Goal: Obtain resource: Obtain resource

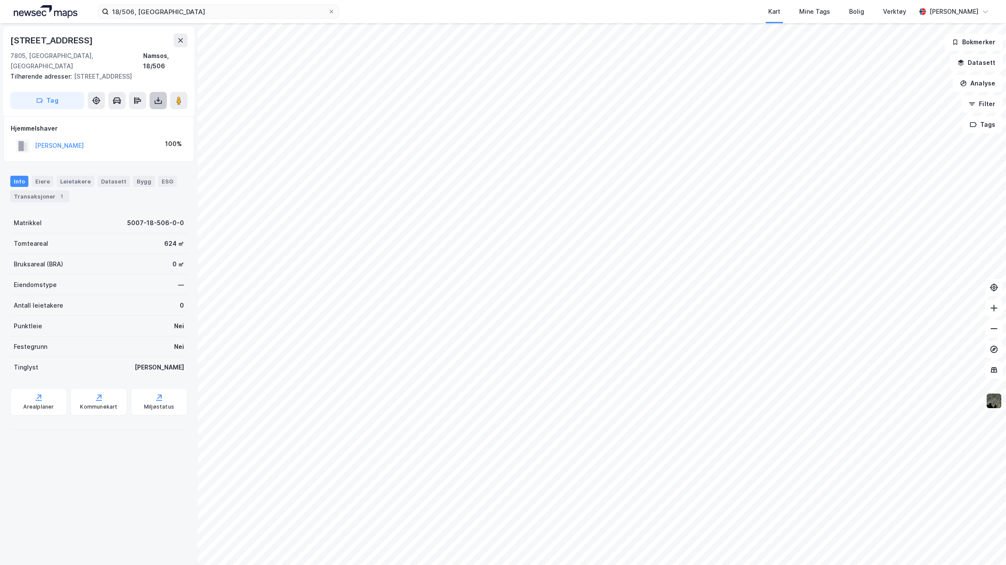
click at [161, 96] on icon at bounding box center [158, 100] width 9 height 9
click at [144, 111] on div "Last ned grunnbok" at bounding box center [121, 118] width 92 height 14
click at [154, 96] on icon at bounding box center [158, 100] width 9 height 9
click at [134, 114] on div "Last ned grunnbok" at bounding box center [116, 117] width 50 height 7
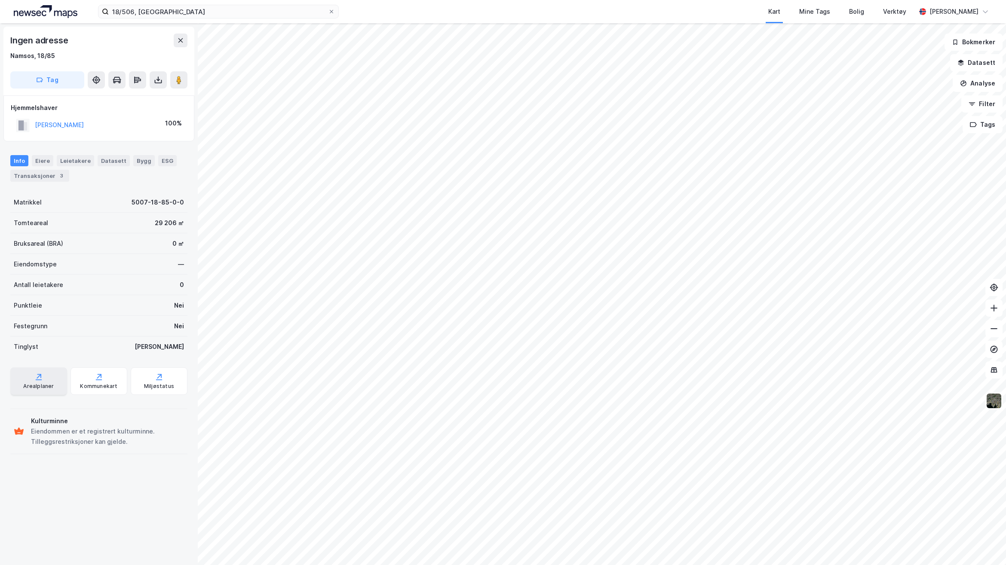
click at [35, 379] on icon at bounding box center [38, 377] width 9 height 9
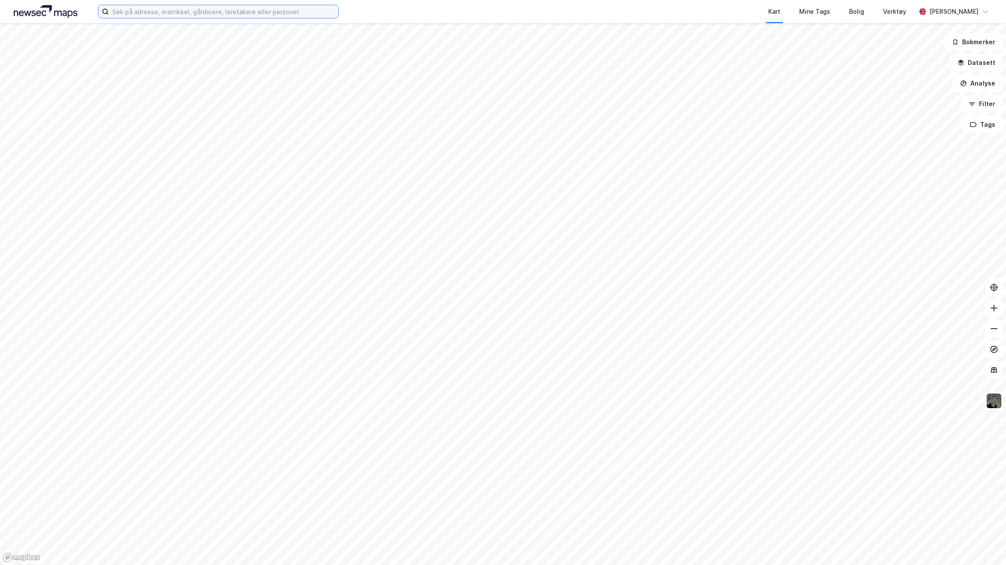
click at [193, 15] on input at bounding box center [224, 11] width 230 height 13
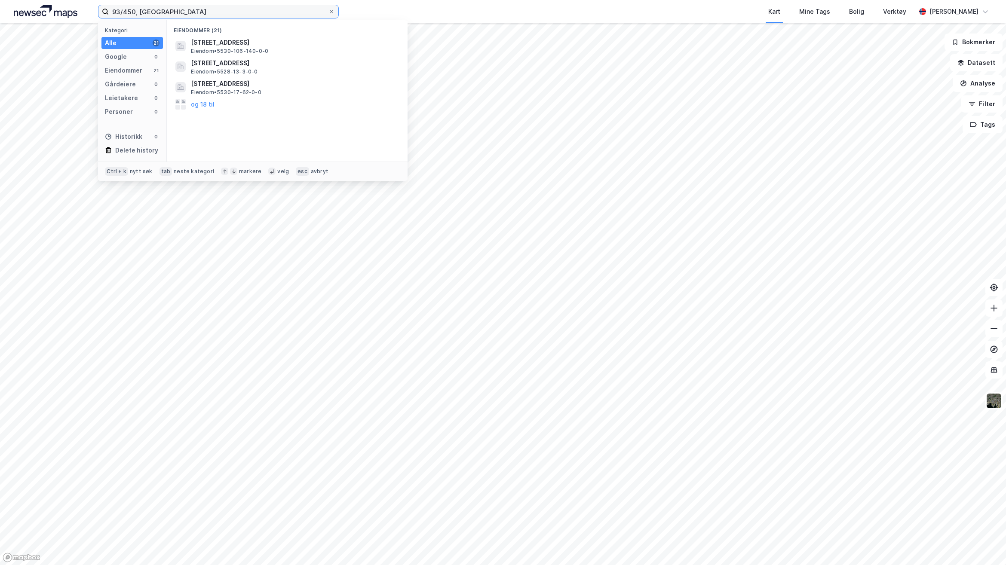
type input "93/450, [GEOGRAPHIC_DATA]"
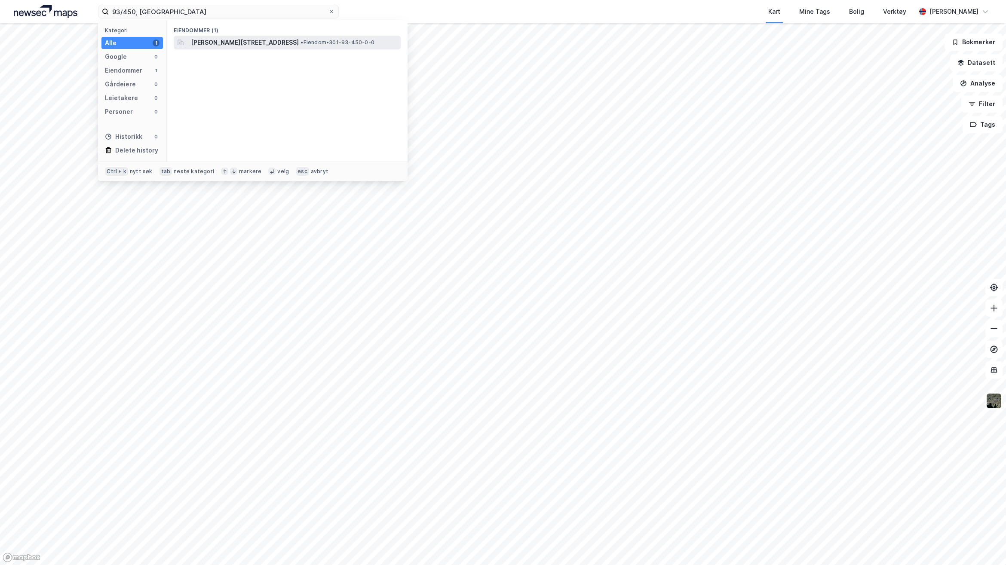
click at [241, 43] on span "[PERSON_NAME][STREET_ADDRESS]" at bounding box center [245, 42] width 108 height 10
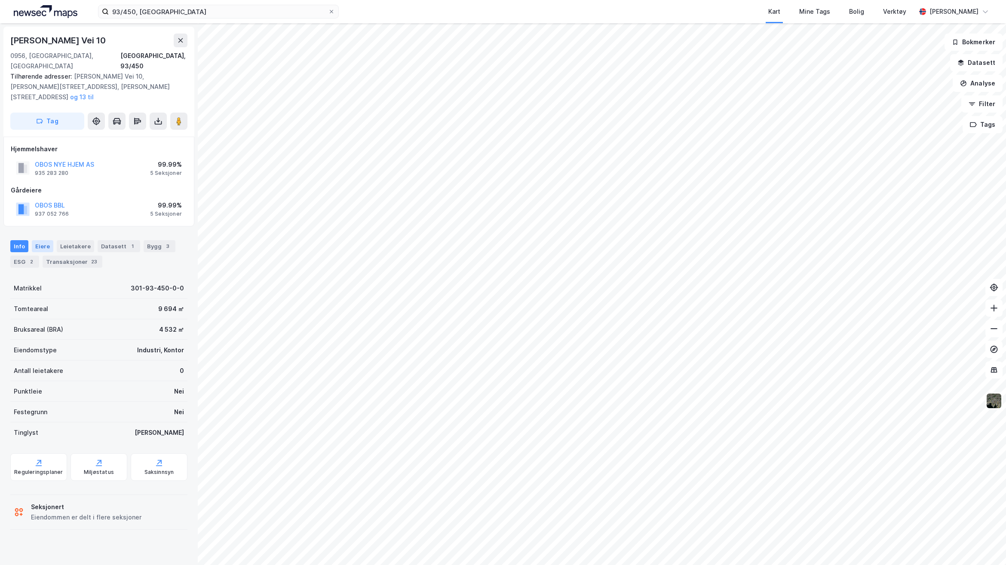
click at [46, 240] on div "Eiere" at bounding box center [43, 246] width 22 height 12
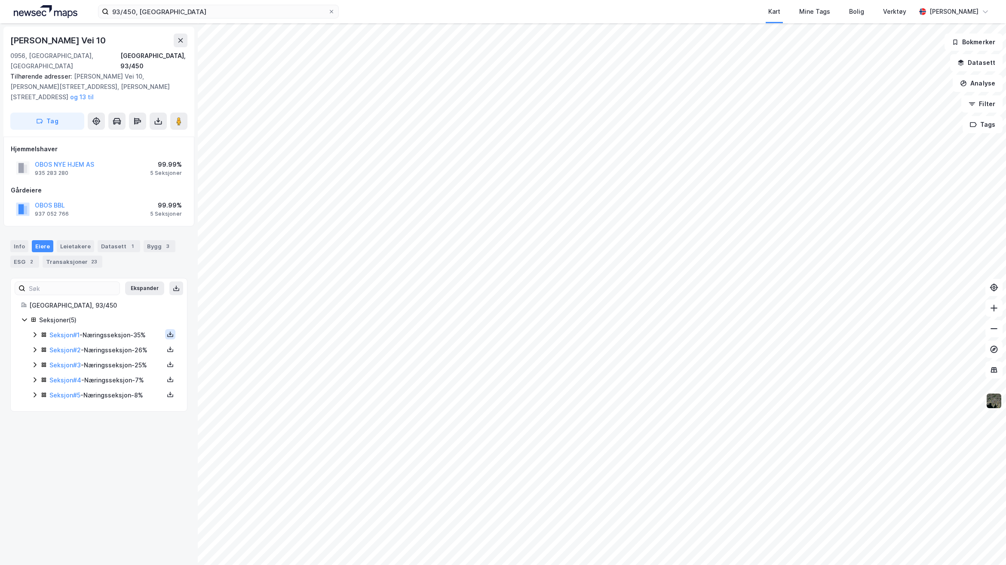
click at [167, 331] on icon at bounding box center [170, 334] width 7 height 7
click at [117, 304] on div "Grunnbok" at bounding box center [118, 309] width 29 height 10
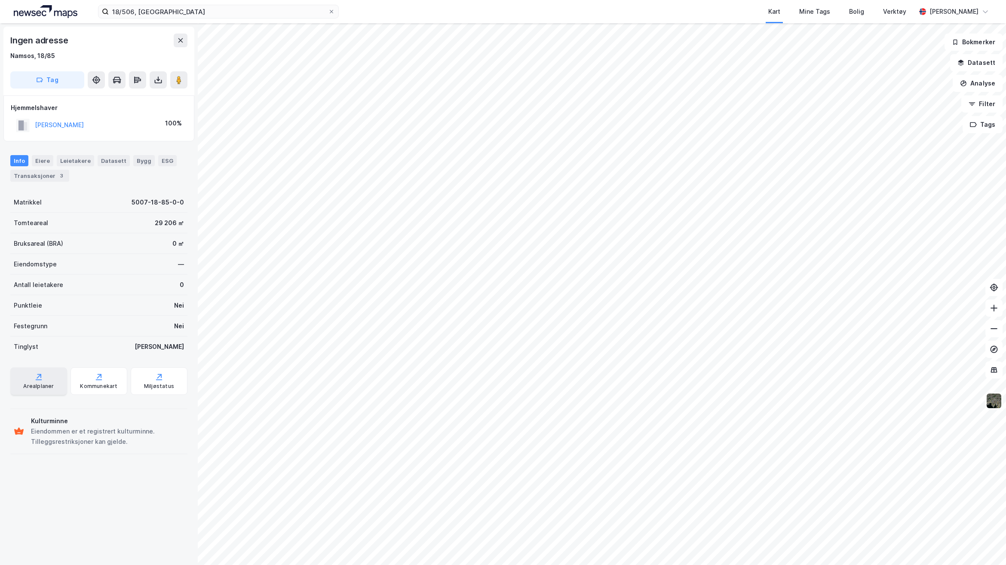
click at [42, 385] on div "Arealplaner" at bounding box center [38, 386] width 31 height 7
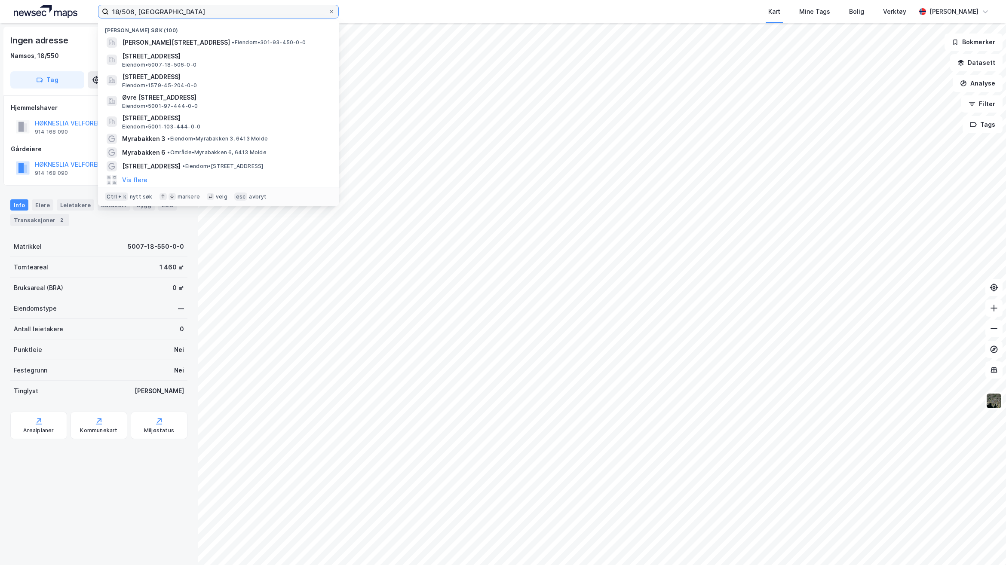
drag, startPoint x: 184, startPoint y: 11, endPoint x: 24, endPoint y: 8, distance: 160.0
click at [24, 8] on div "18/506, Namsos Nylige søk (100) Martin Strandlis vei 10, 0956, OSLO, OSLO • Eie…" at bounding box center [503, 11] width 1006 height 23
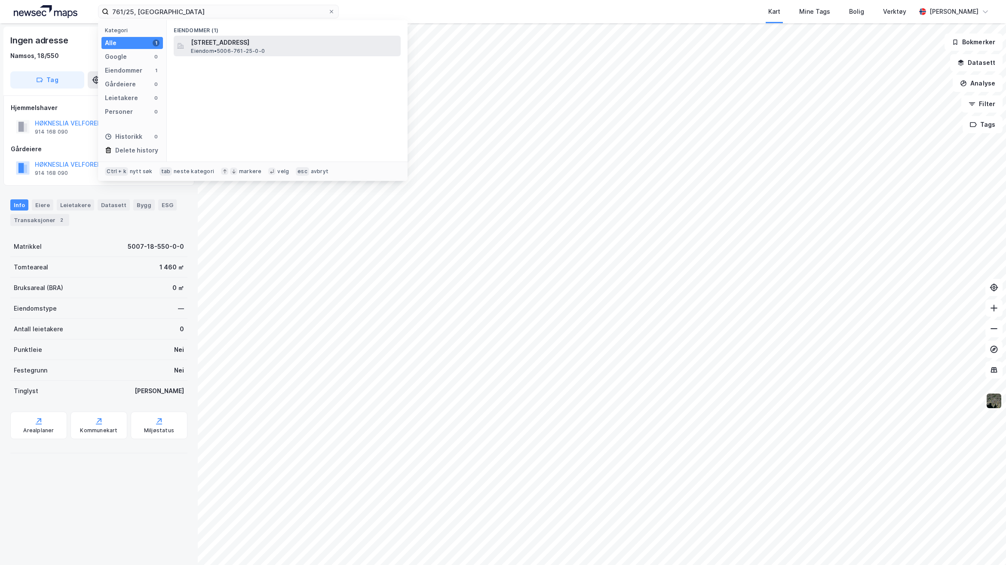
click at [231, 44] on span "Verrastrandvegen 2801, 7796, FOLLAFOSS, STEINKJER" at bounding box center [294, 42] width 206 height 10
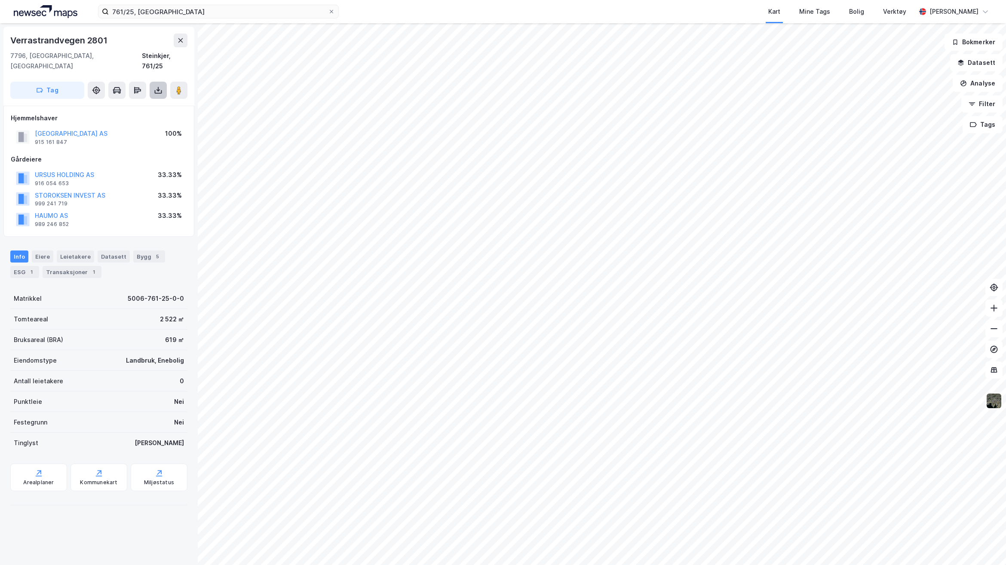
click at [160, 90] on icon at bounding box center [158, 91] width 7 height 3
click at [129, 101] on div "Last ned grunnbok" at bounding box center [121, 108] width 92 height 14
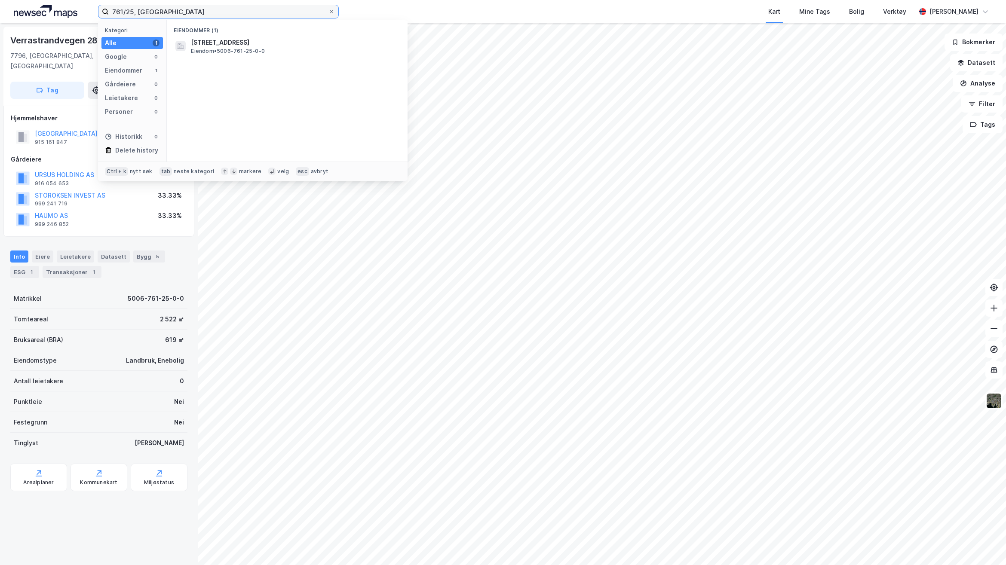
click at [132, 10] on input "761/25, Steinkjer" at bounding box center [218, 11] width 219 height 13
click at [233, 42] on span "Orvassvegen 218, 7796, FOLLAFOSS, STEINKJER" at bounding box center [294, 42] width 206 height 10
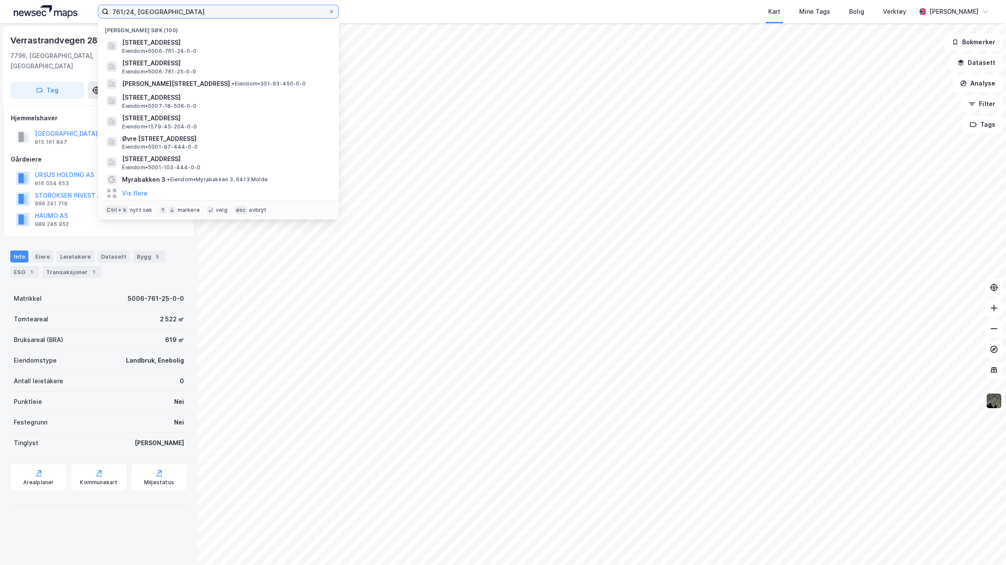
drag, startPoint x: 167, startPoint y: 9, endPoint x: 52, endPoint y: 11, distance: 115.3
click at [52, 11] on div "761/24, Steinkjer Nylige søk (100) Orvassvegen 218, 7796, FOLLAFOSS, STEINKJER …" at bounding box center [503, 11] width 1006 height 23
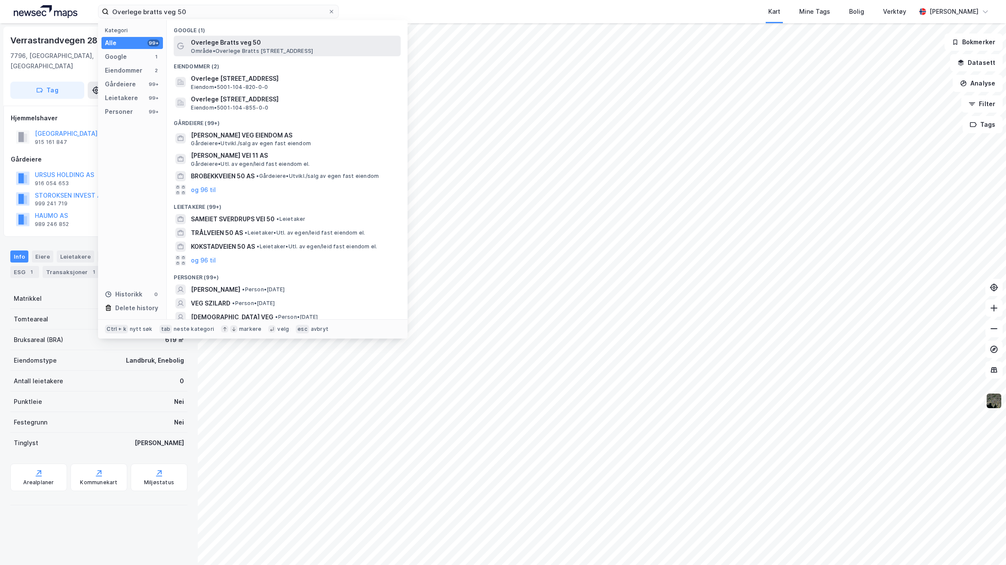
click at [248, 46] on span "Overlege Bratts veg 50" at bounding box center [294, 42] width 206 height 10
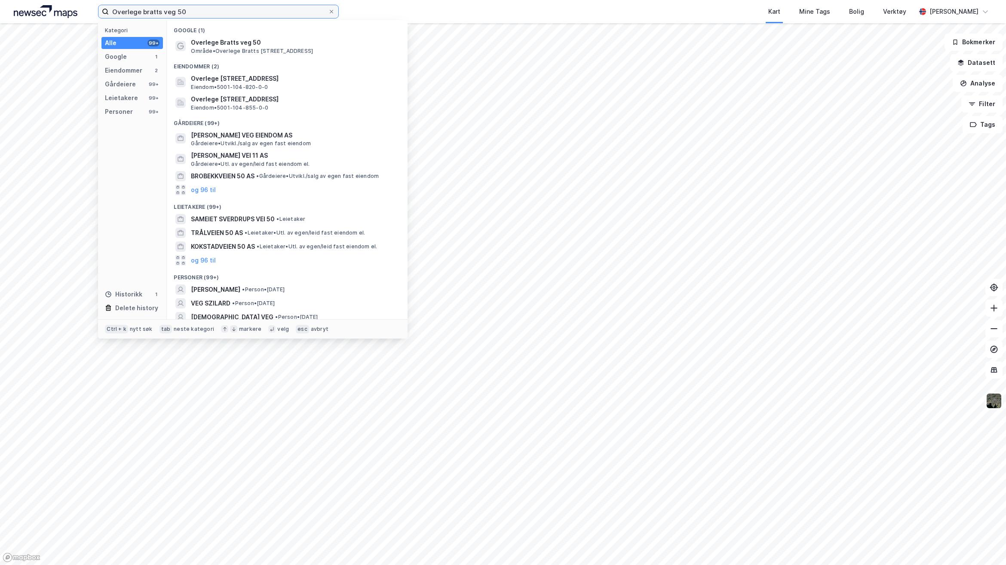
click at [216, 11] on input "Overlege bratts veg 50" at bounding box center [218, 11] width 219 height 13
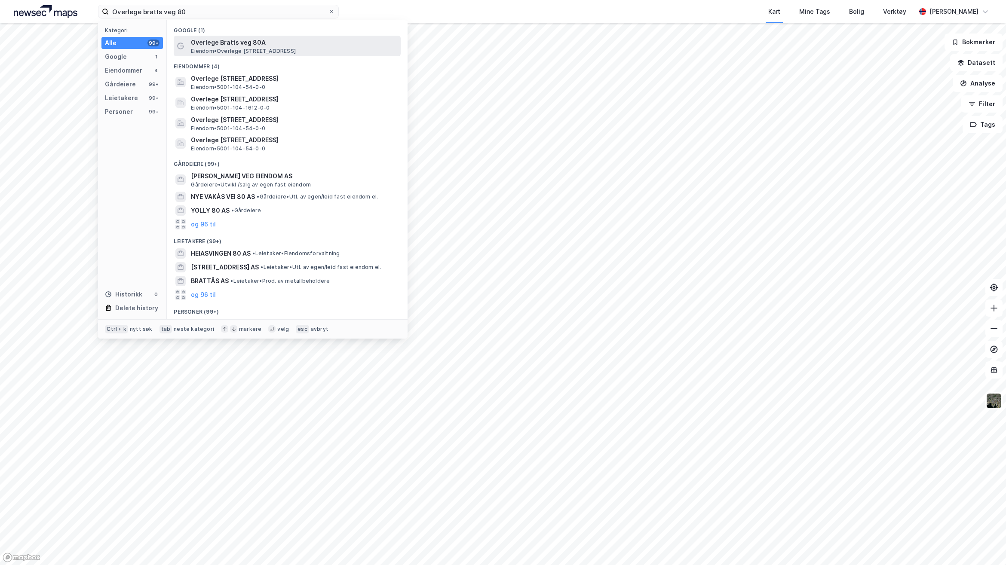
click at [216, 41] on span "Overlege Bratts veg 80A" at bounding box center [294, 42] width 206 height 10
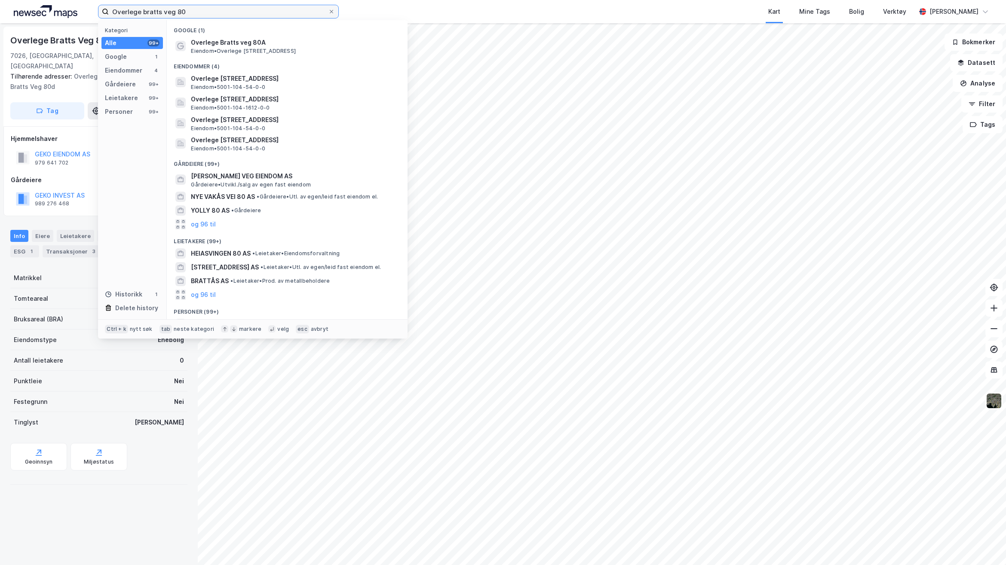
click at [177, 9] on input "Overlege bratts veg 80" at bounding box center [218, 11] width 219 height 13
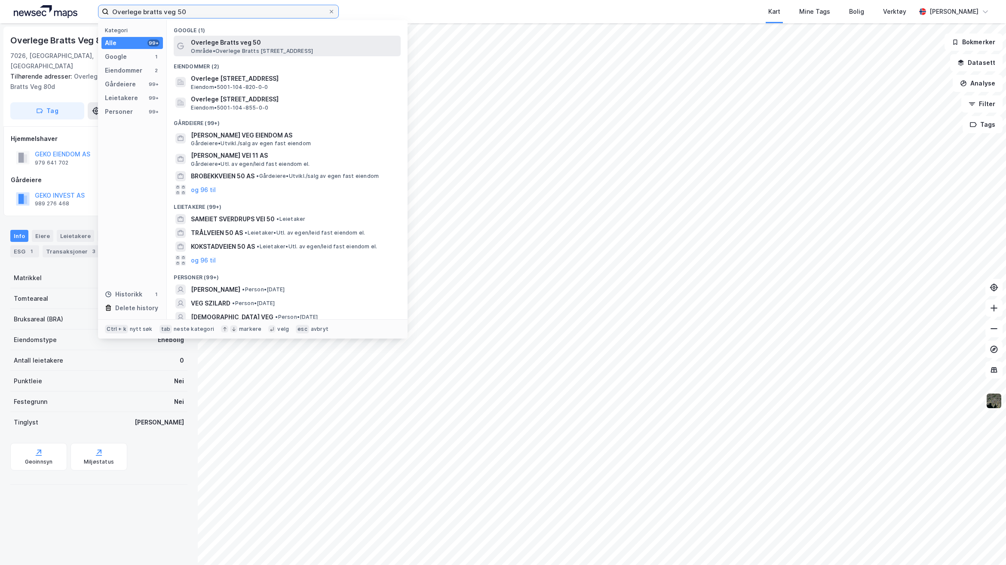
type input "Overlege bratts veg 50"
click at [243, 38] on span "Overlege Bratts veg 50" at bounding box center [294, 42] width 206 height 10
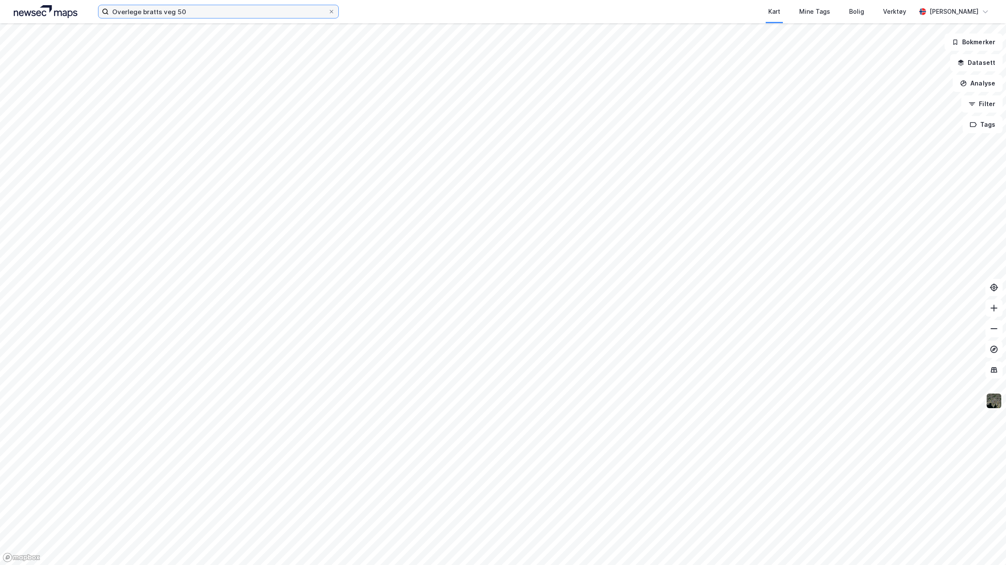
click at [193, 18] on input "Overlege bratts veg 50" at bounding box center [218, 11] width 219 height 13
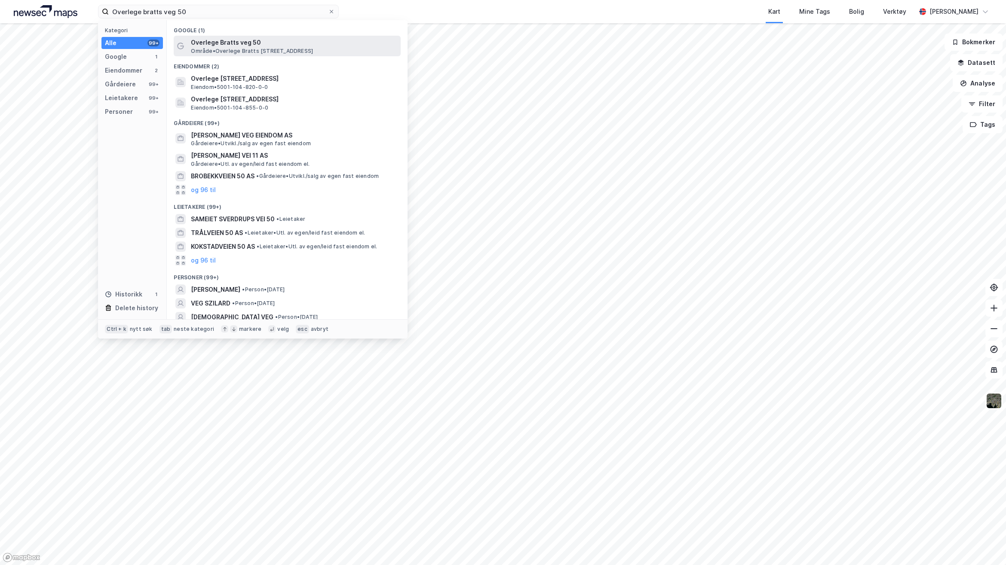
click at [237, 44] on span "Overlege Bratts veg 50" at bounding box center [294, 42] width 206 height 10
